Goal: Task Accomplishment & Management: Complete application form

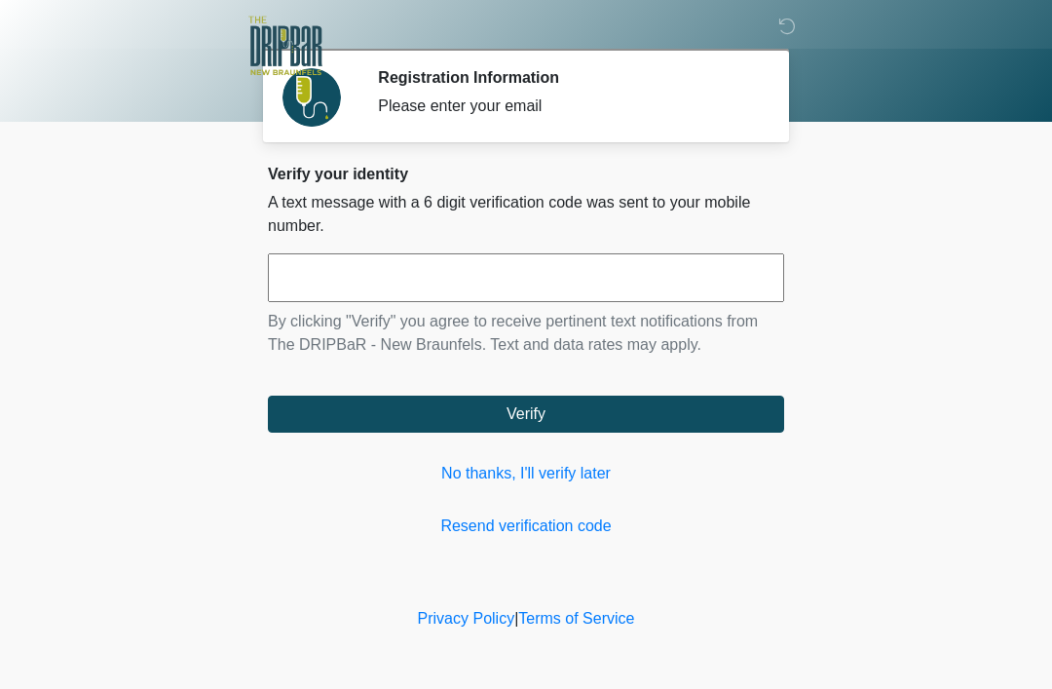
click at [469, 282] on input "text" at bounding box center [526, 277] width 516 height 49
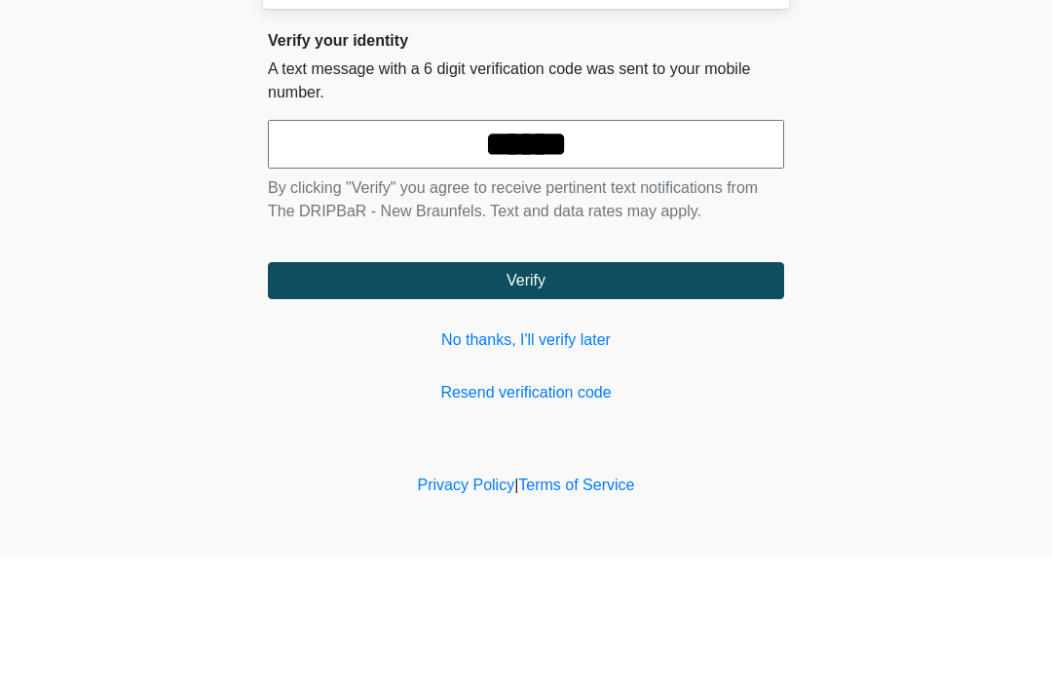
type input "******"
click at [578, 395] on button "Verify" at bounding box center [526, 413] width 516 height 37
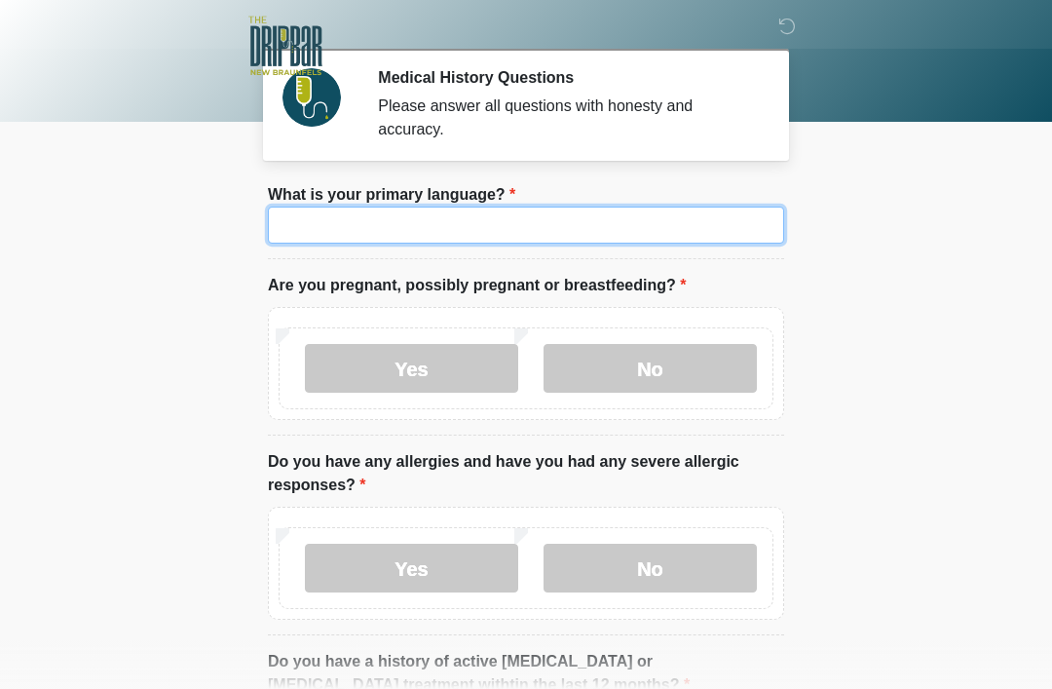
click at [502, 231] on input "What is your primary language?" at bounding box center [526, 224] width 516 height 37
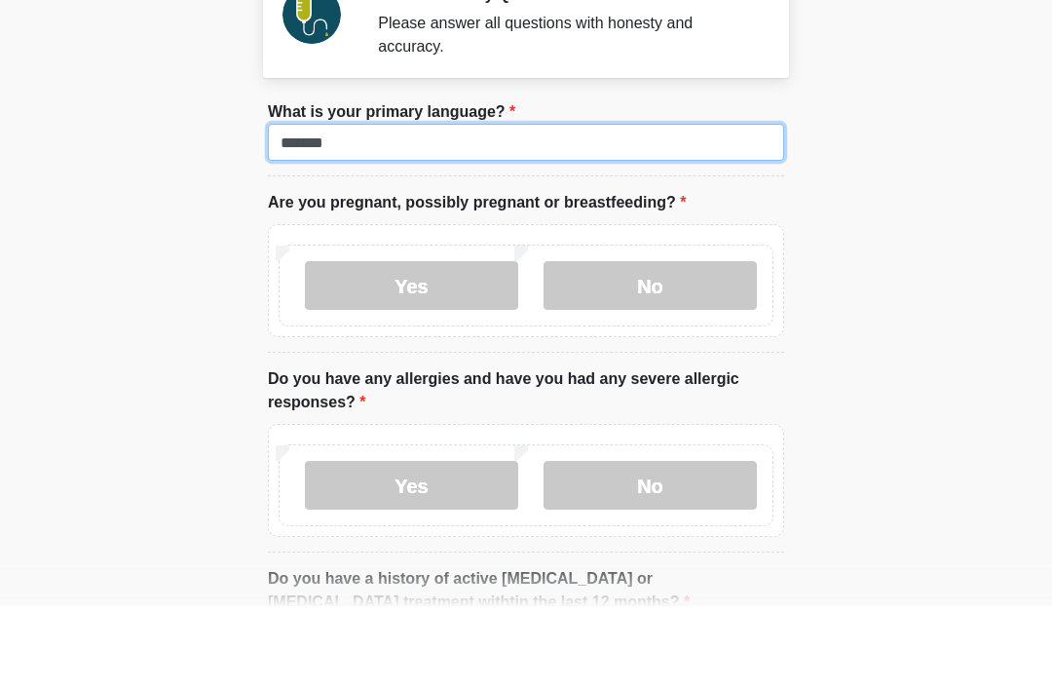
type input "*******"
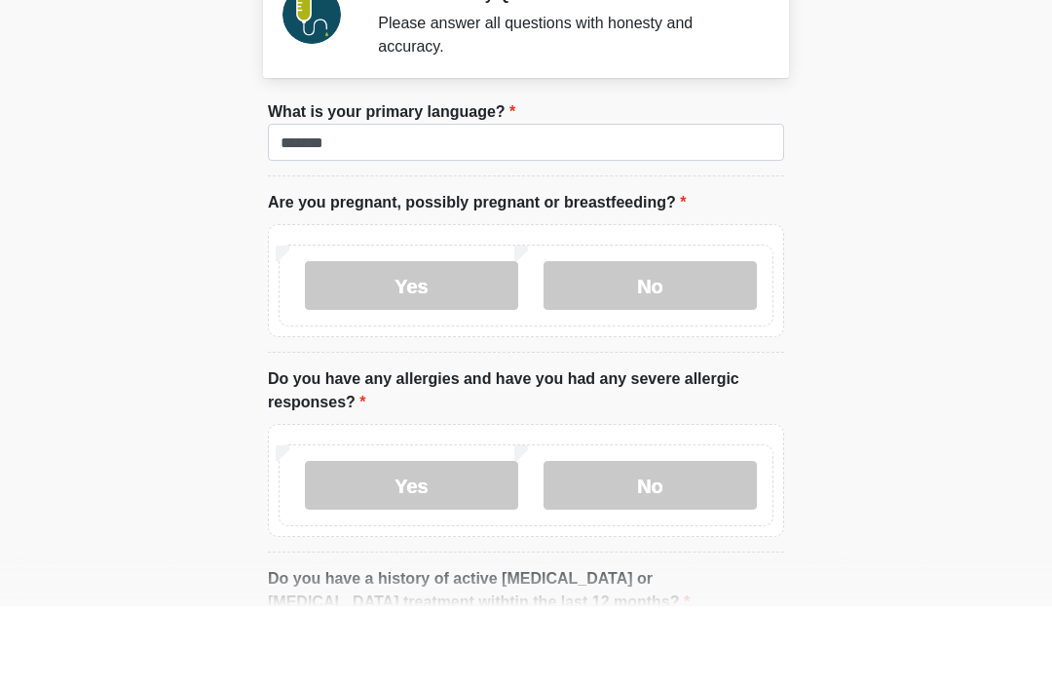
click at [651, 344] on label "No" at bounding box center [649, 368] width 213 height 49
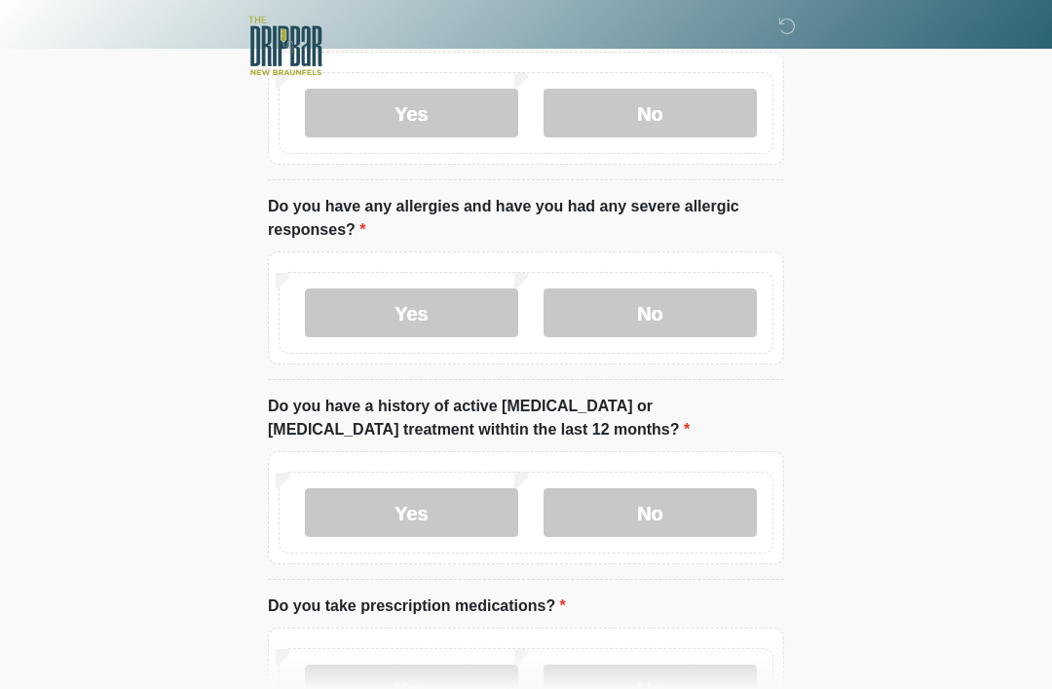
scroll to position [255, 0]
click at [427, 313] on label "Yes" at bounding box center [411, 312] width 213 height 49
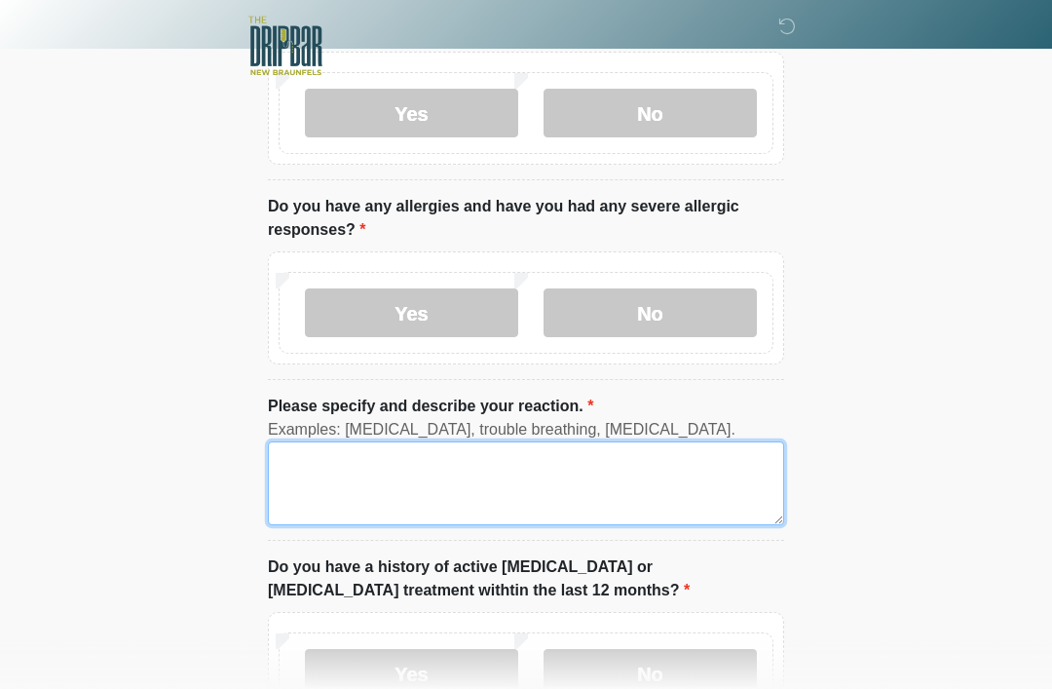
click at [509, 478] on textarea "Please specify and describe your reaction." at bounding box center [526, 483] width 516 height 84
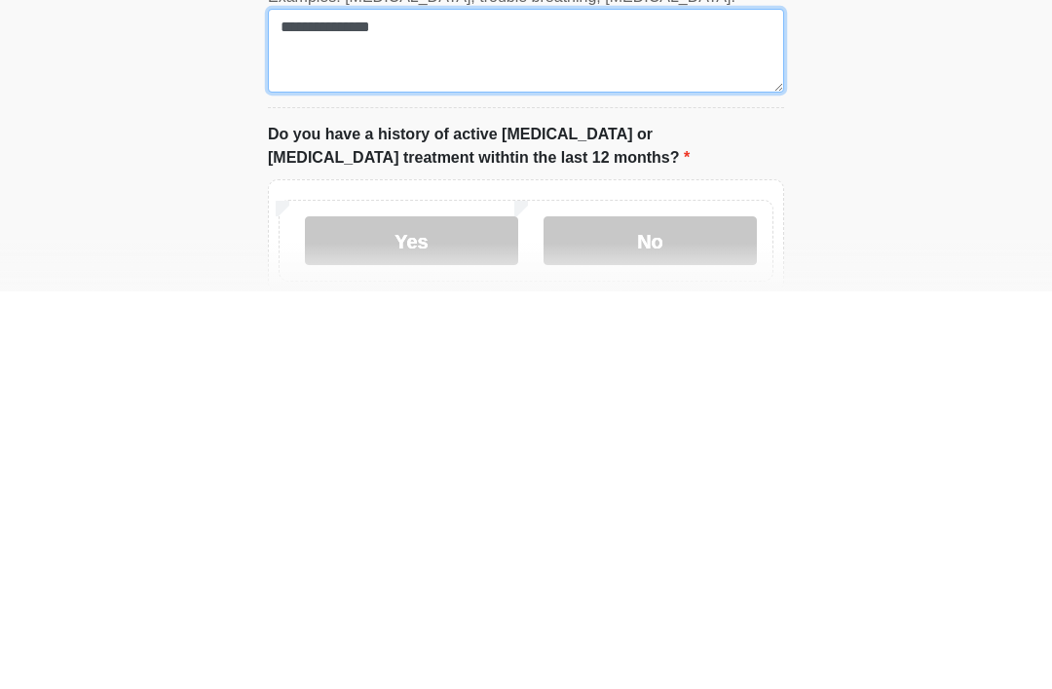
scroll to position [293, 0]
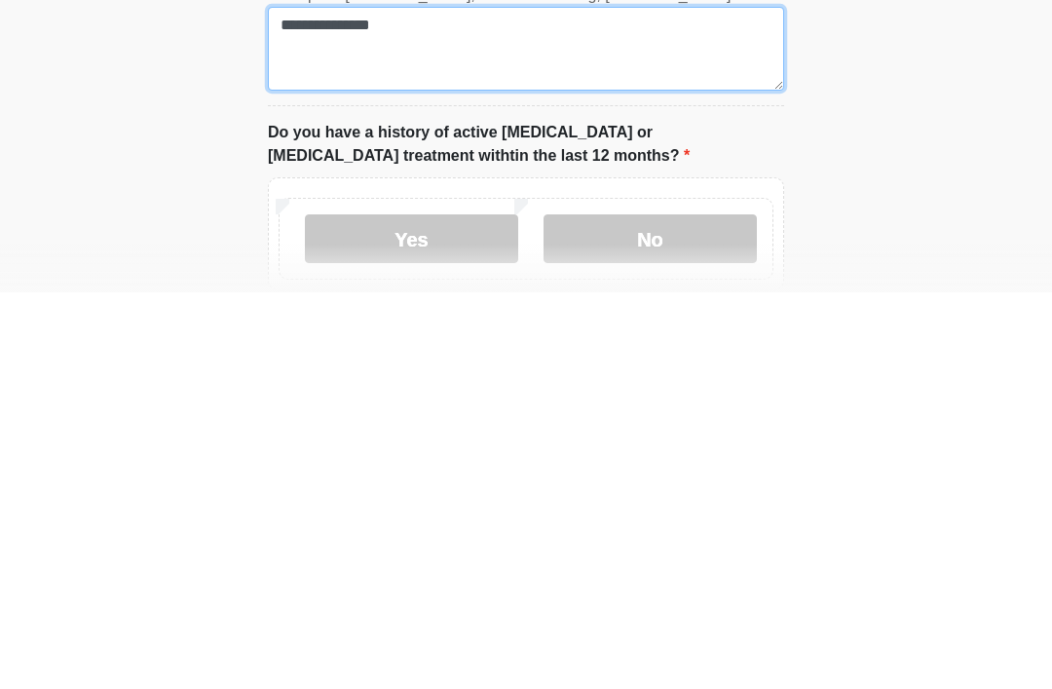
type textarea "**********"
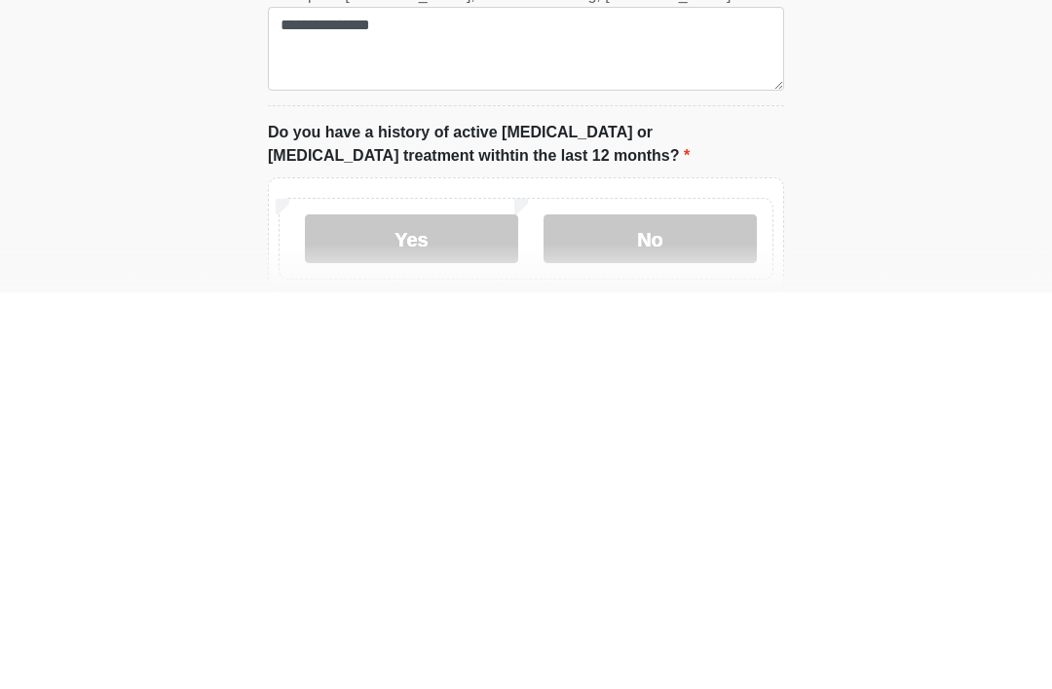
click at [681, 611] on label "No" at bounding box center [649, 635] width 213 height 49
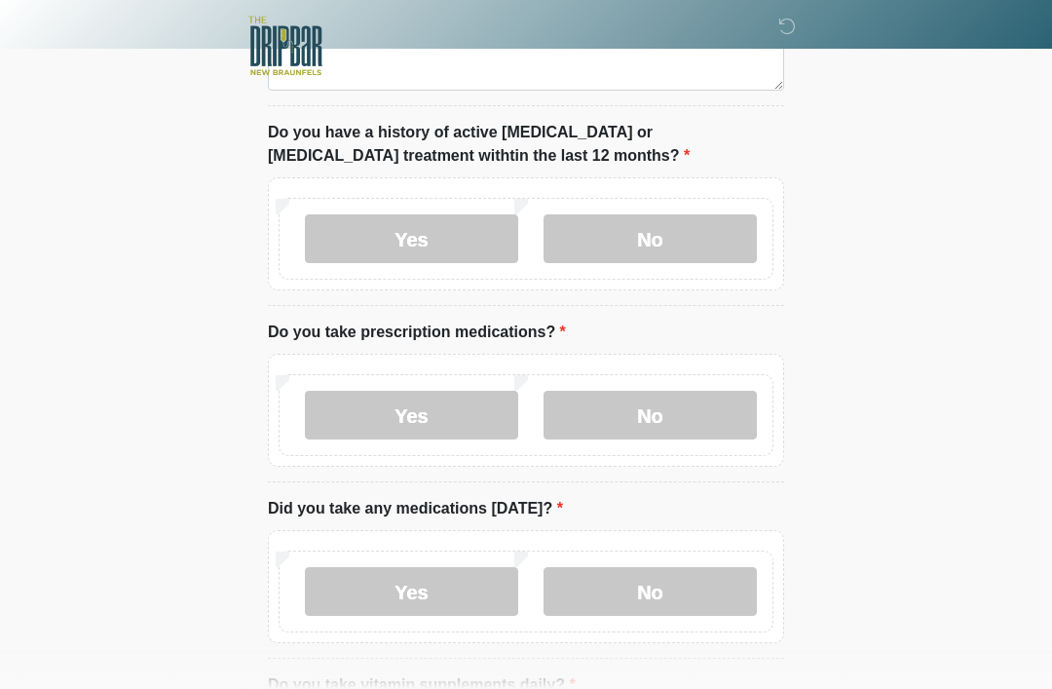
click at [437, 430] on label "Yes" at bounding box center [411, 415] width 213 height 49
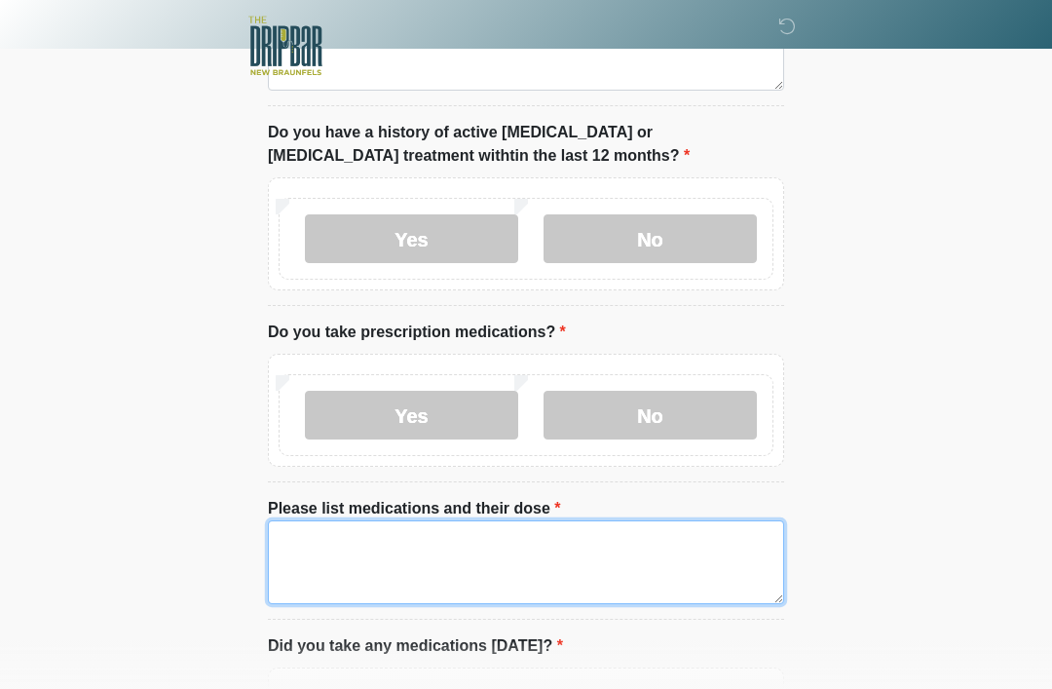
click at [413, 548] on textarea "Please list medications and their dose" at bounding box center [526, 562] width 516 height 84
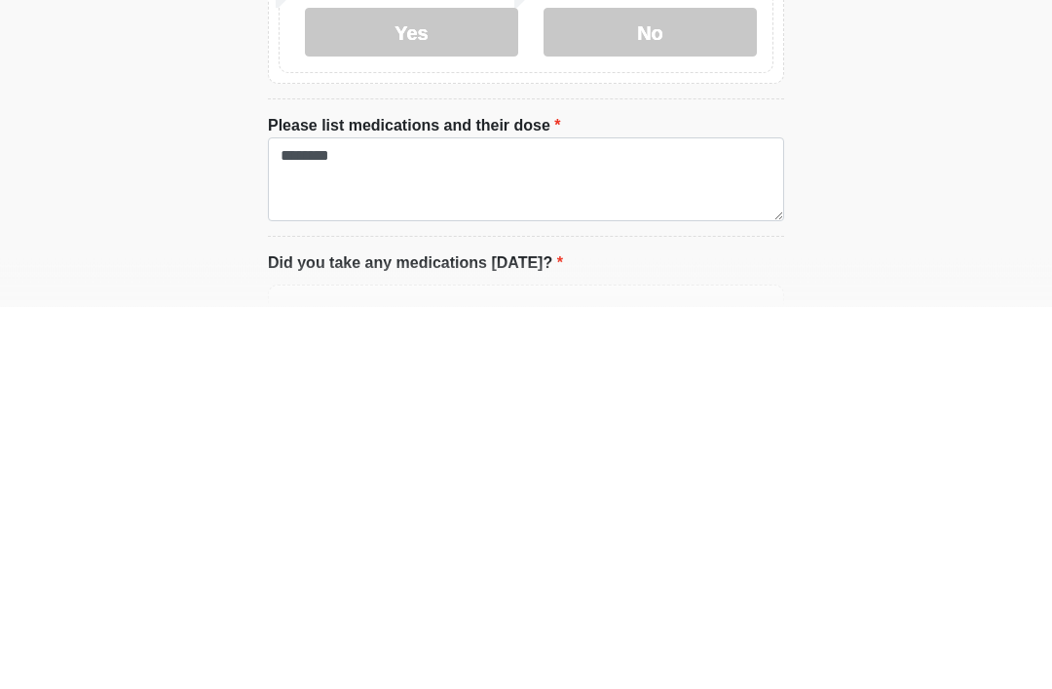
scroll to position [1072, 0]
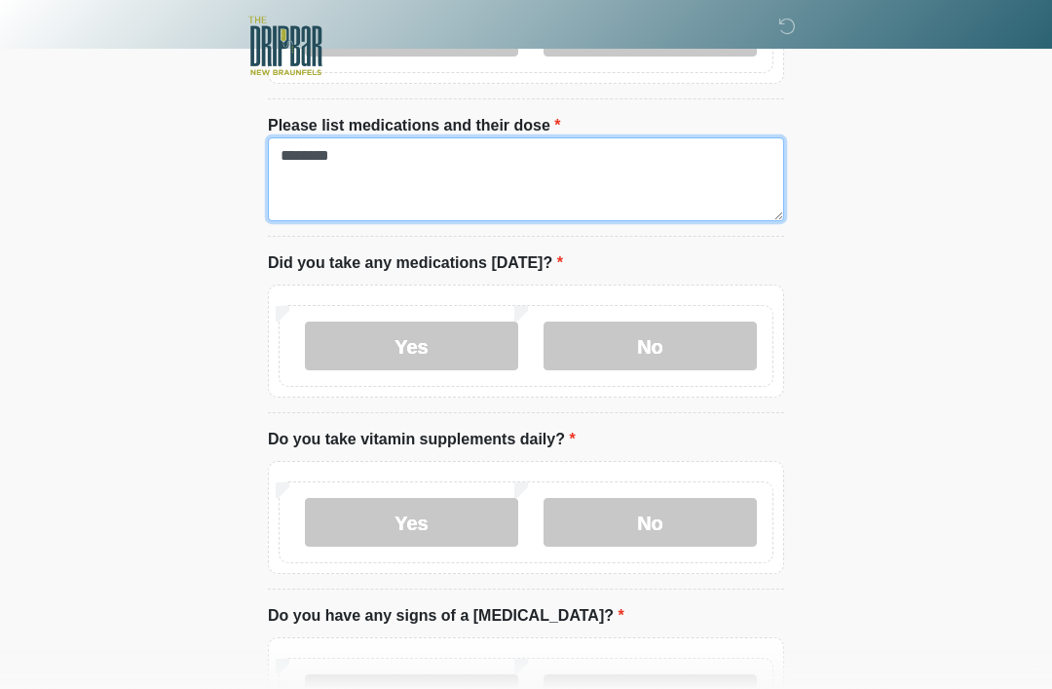
click at [410, 162] on textarea "********" at bounding box center [526, 179] width 516 height 84
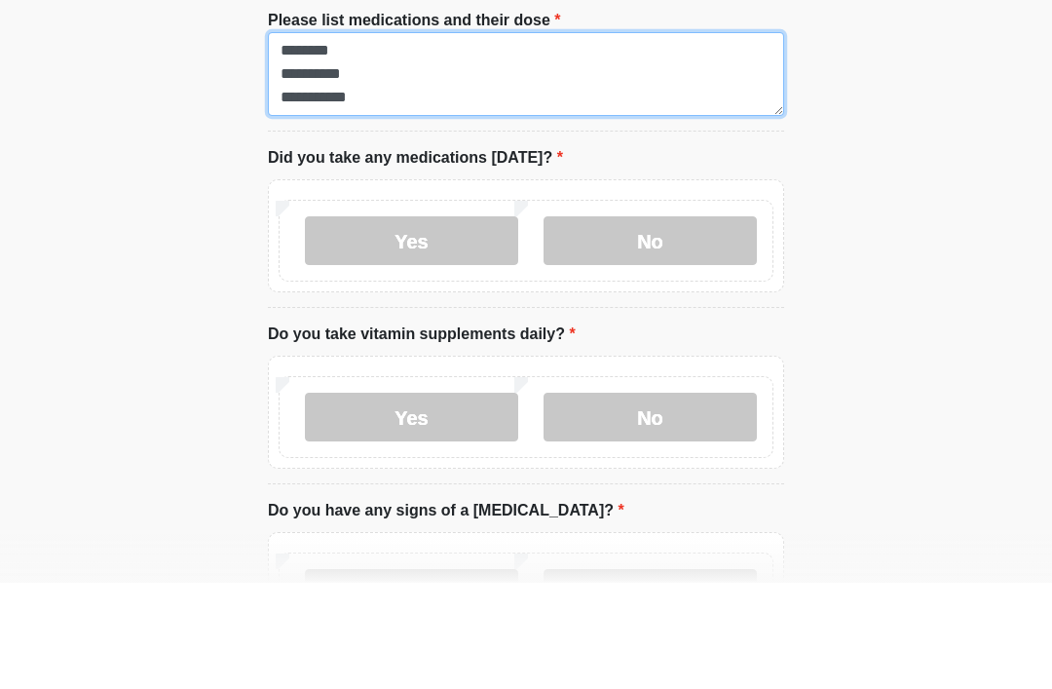
type textarea "**********"
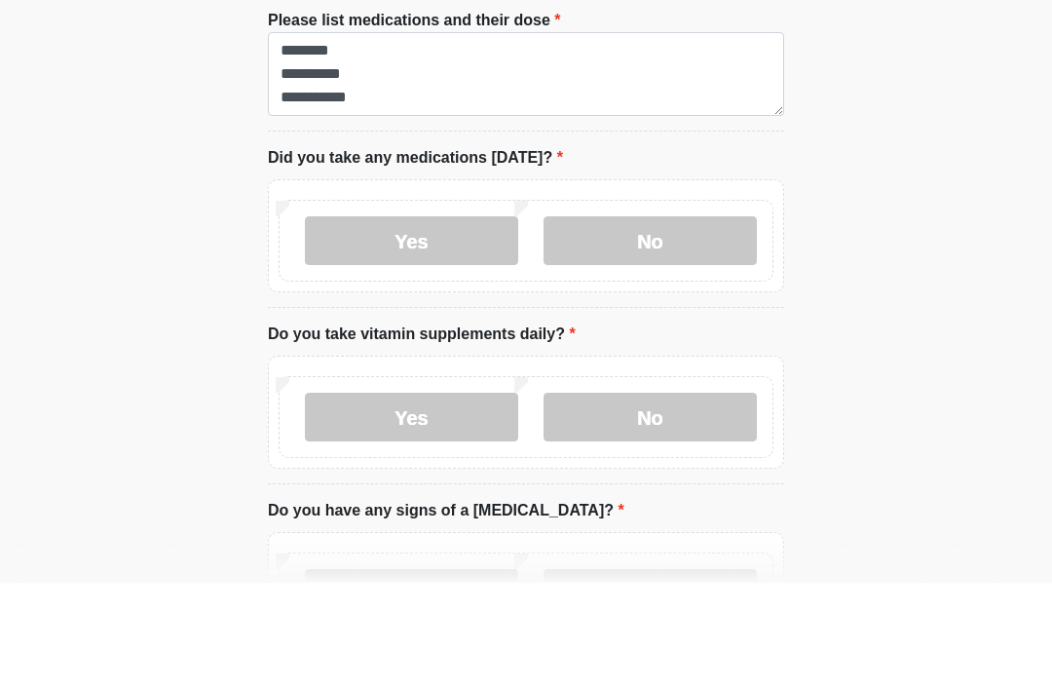
click at [447, 322] on label "Yes" at bounding box center [411, 346] width 213 height 49
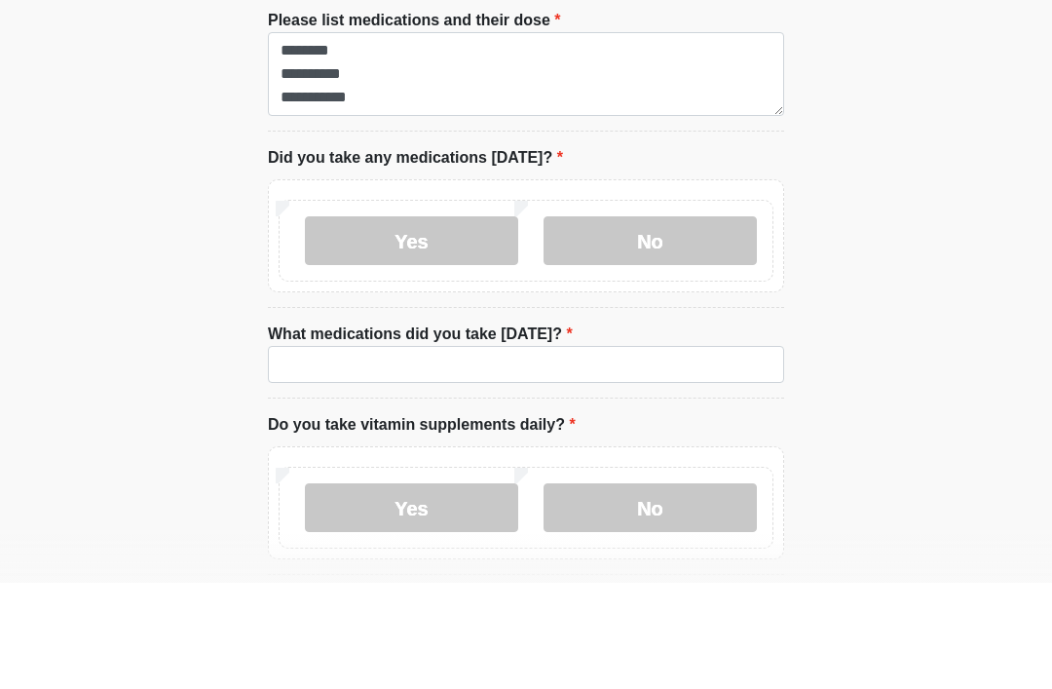
scroll to position [1178, 0]
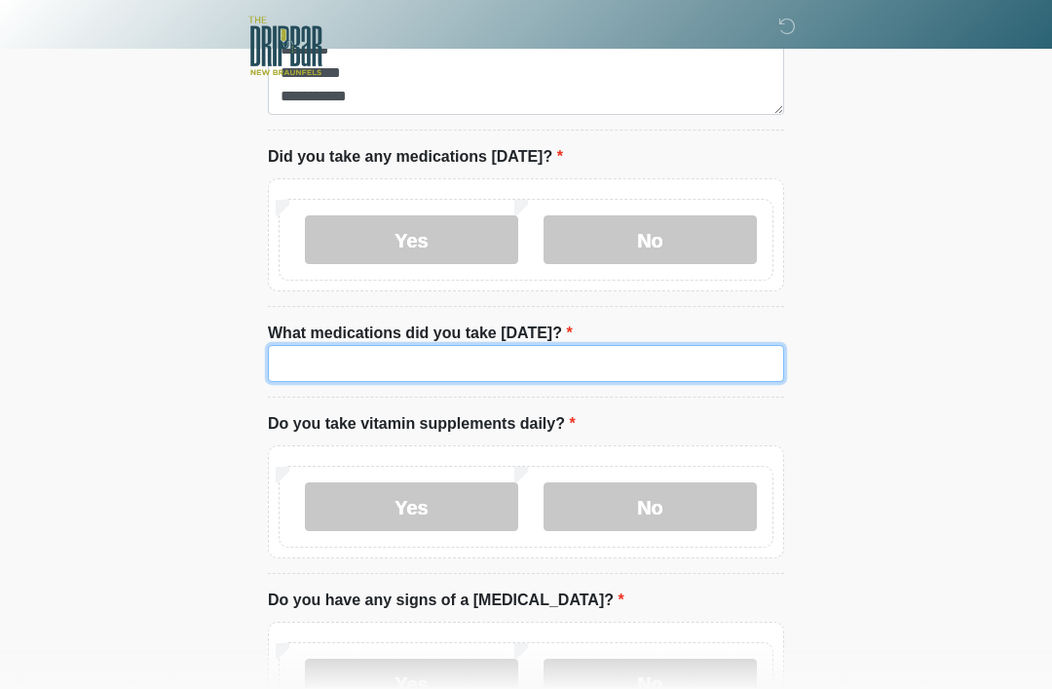
click at [552, 369] on input "What medications did you take [DATE]?" at bounding box center [526, 363] width 516 height 37
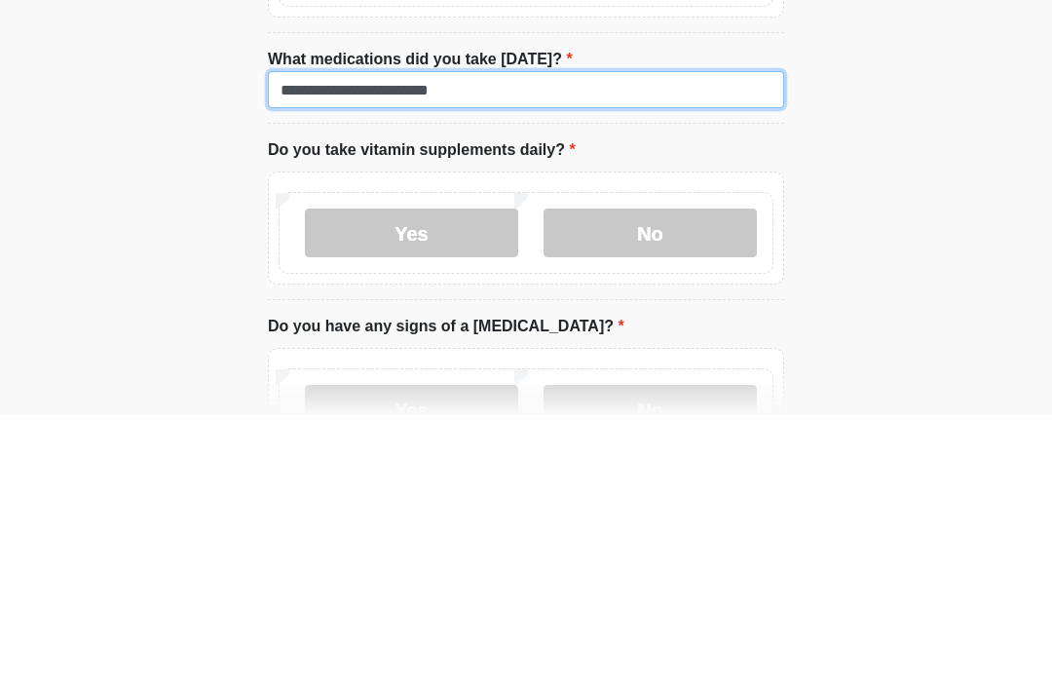
type input "**********"
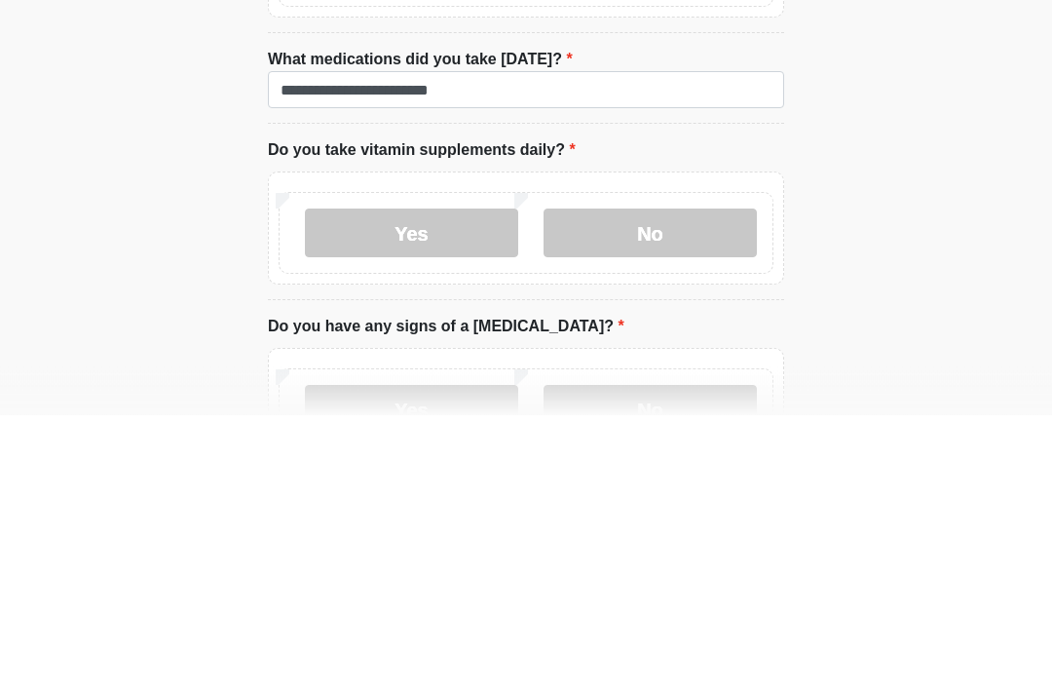
click at [440, 483] on label "Yes" at bounding box center [411, 507] width 213 height 49
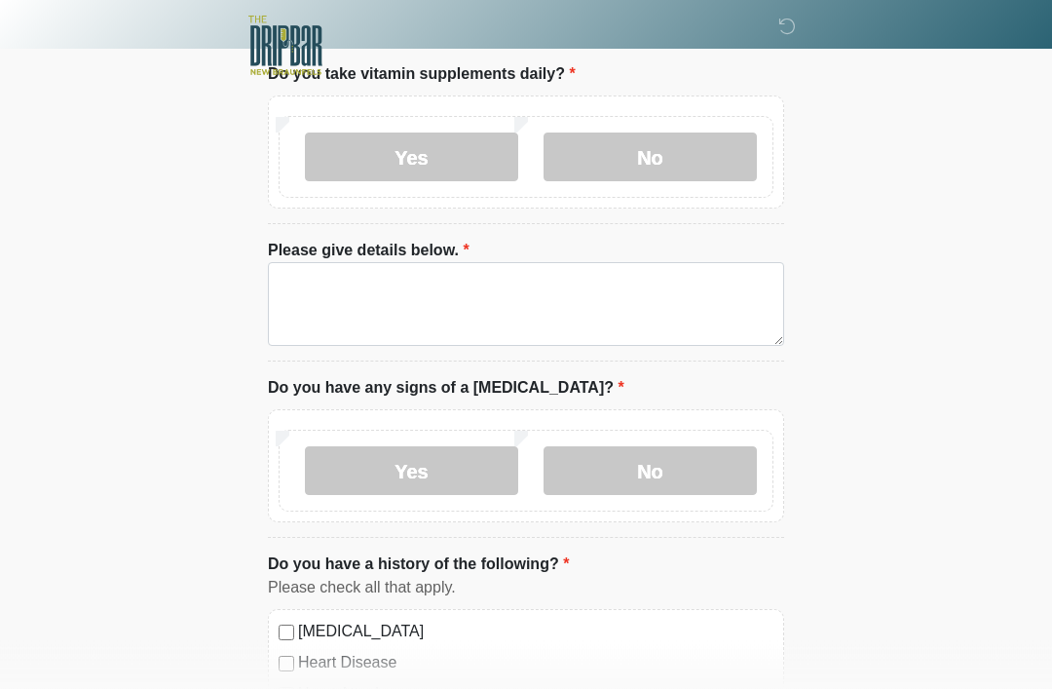
scroll to position [1529, 0]
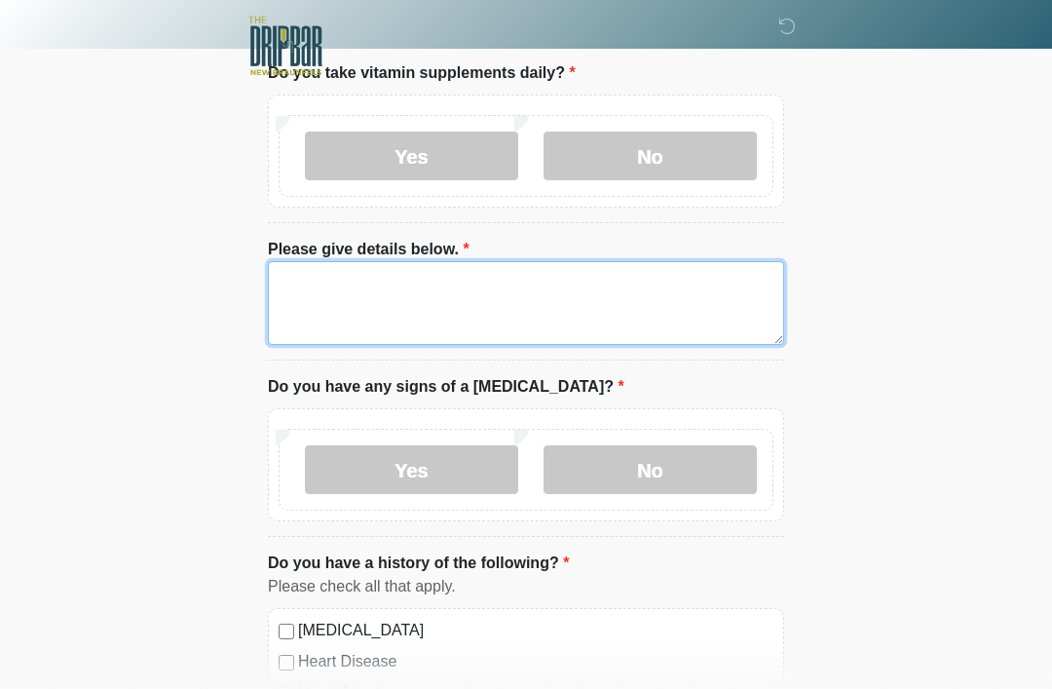
click at [503, 303] on textarea "Please give details below." at bounding box center [526, 303] width 516 height 84
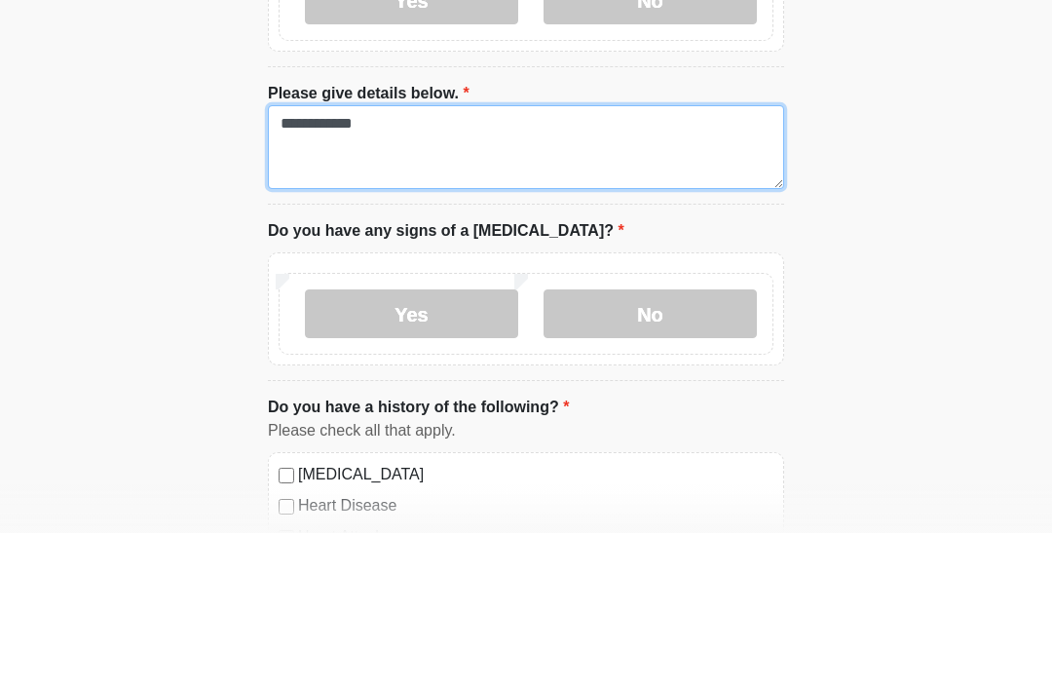
type textarea "**********"
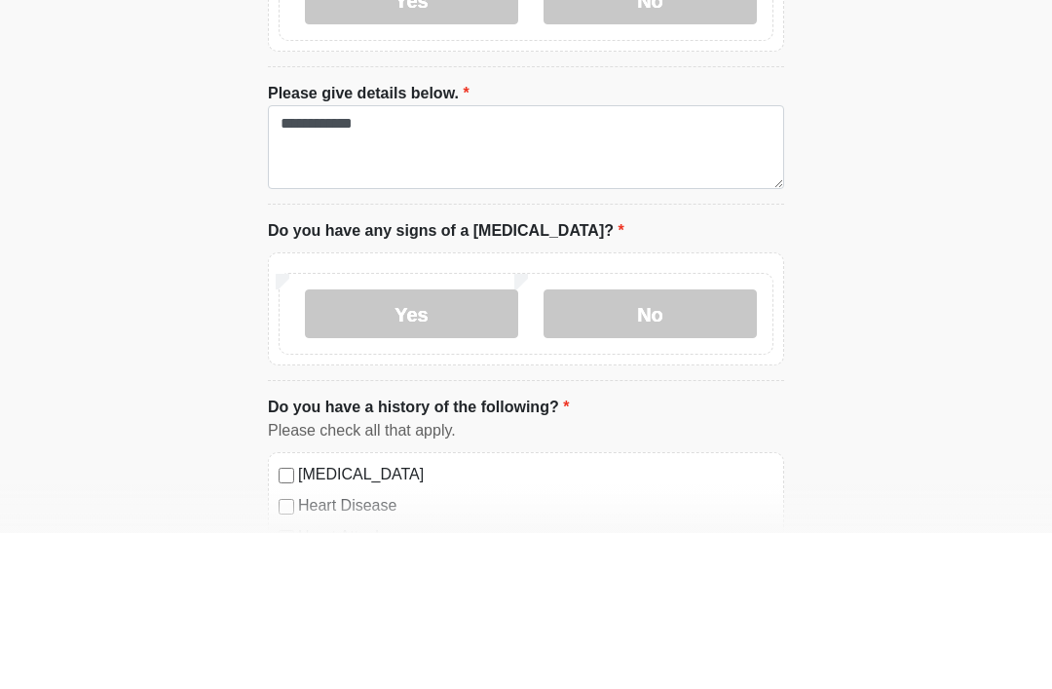
click at [675, 445] on label "No" at bounding box center [649, 469] width 213 height 49
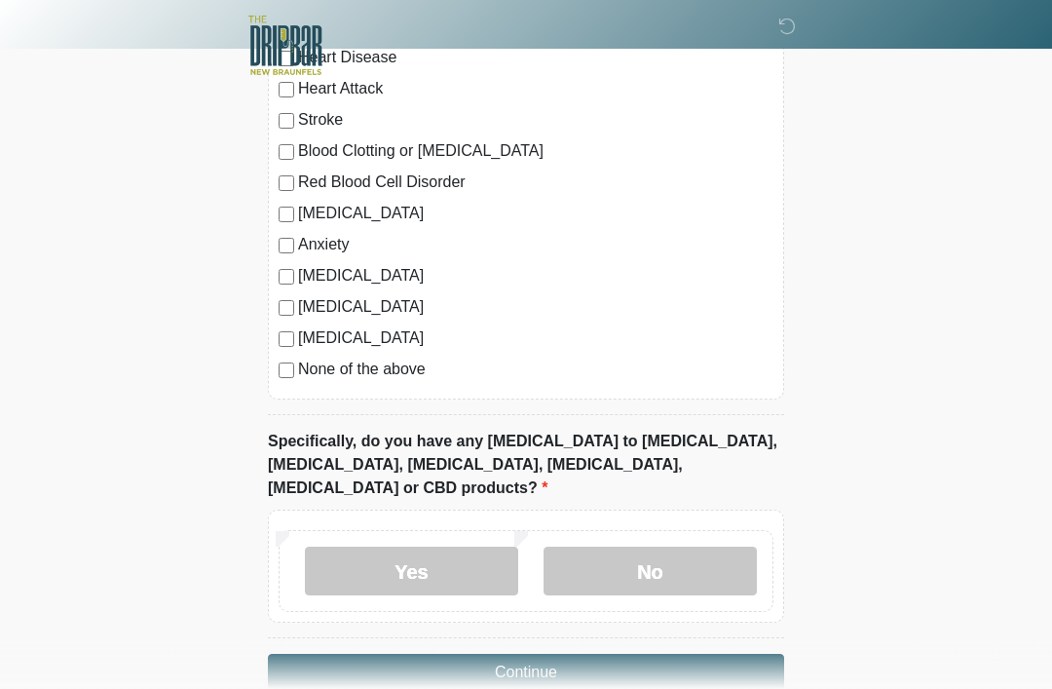
scroll to position [2146, 0]
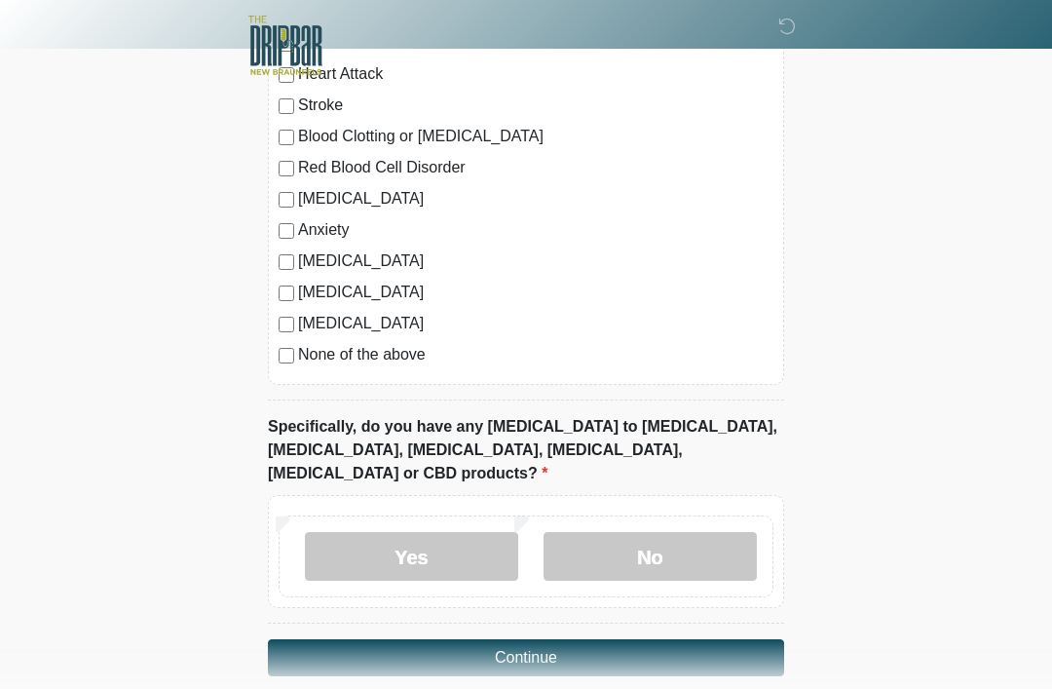
click at [686, 533] on label "No" at bounding box center [649, 557] width 213 height 49
click at [673, 639] on button "Continue" at bounding box center [526, 657] width 516 height 37
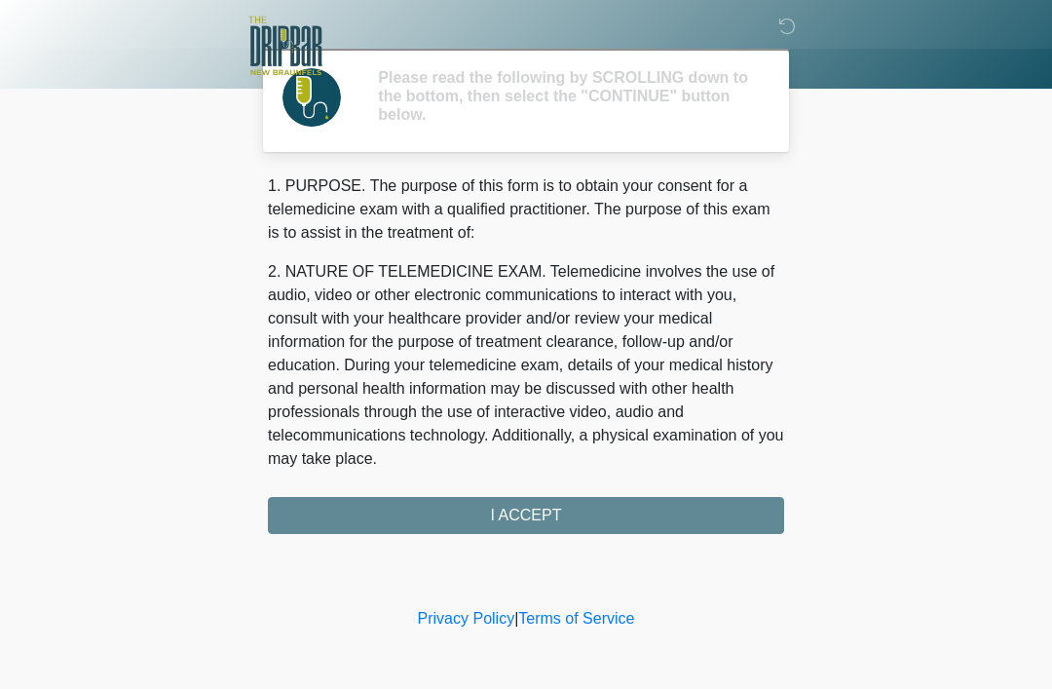
scroll to position [0, 0]
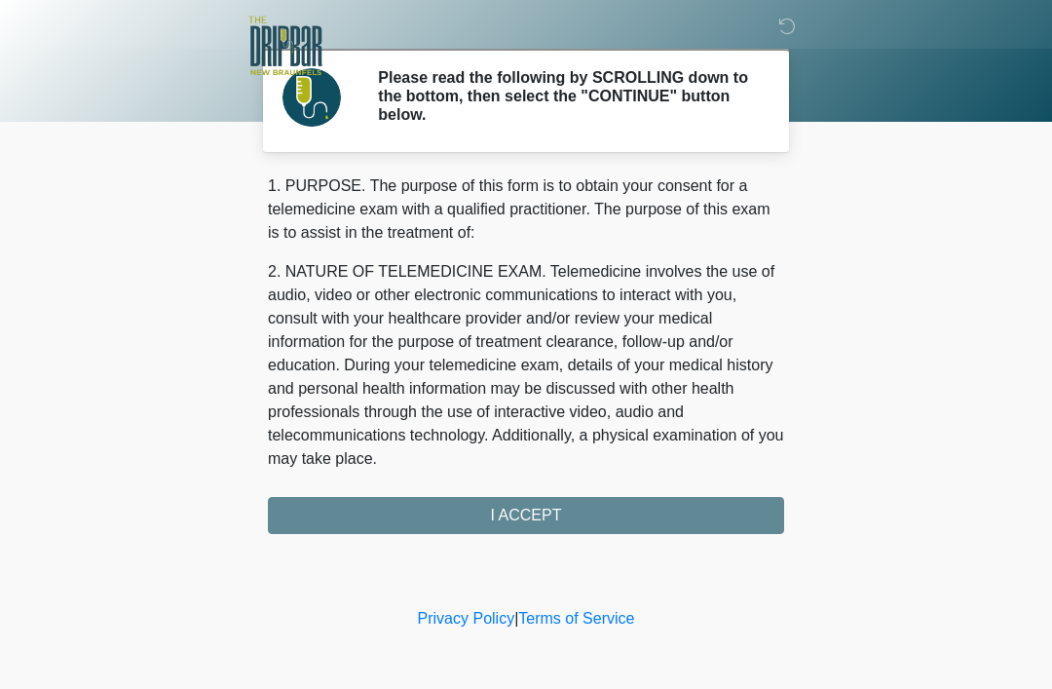
click at [674, 513] on div "1. PURPOSE. The purpose of this form is to obtain your consent for a telemedici…" at bounding box center [526, 353] width 516 height 359
click at [606, 516] on div "1. PURPOSE. The purpose of this form is to obtain your consent for a telemedici…" at bounding box center [526, 353] width 516 height 359
click at [538, 516] on div "1. PURPOSE. The purpose of this form is to obtain your consent for a telemedici…" at bounding box center [526, 353] width 516 height 359
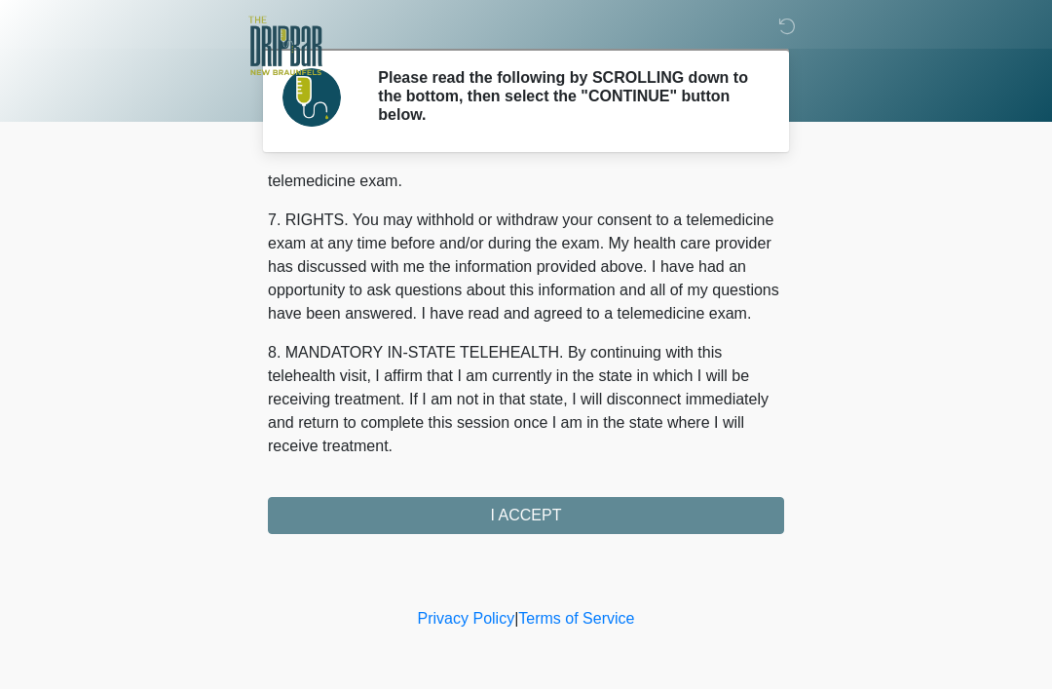
click at [556, 513] on button "I ACCEPT" at bounding box center [526, 515] width 516 height 37
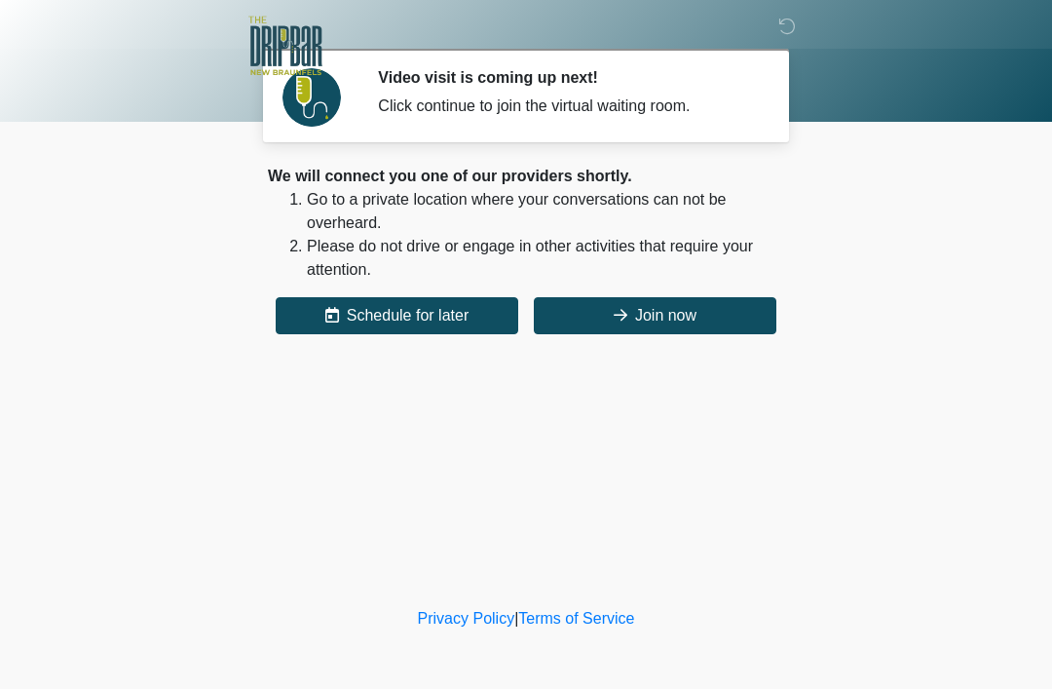
click at [683, 320] on button "Join now" at bounding box center [655, 315] width 242 height 37
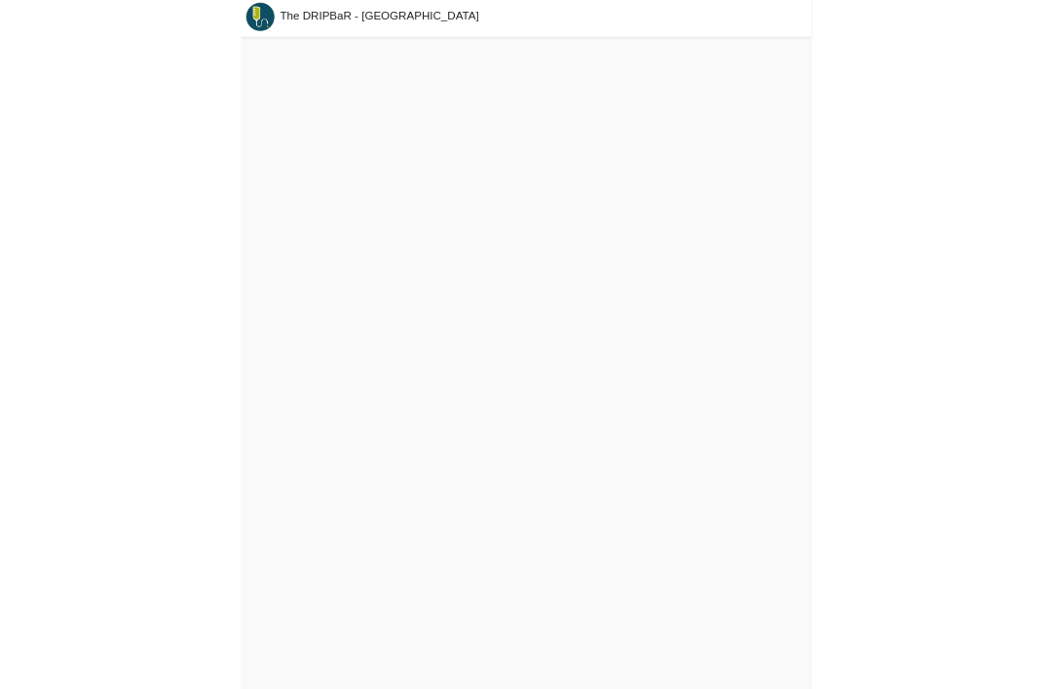
scroll to position [6, 0]
